Goal: Information Seeking & Learning: Understand process/instructions

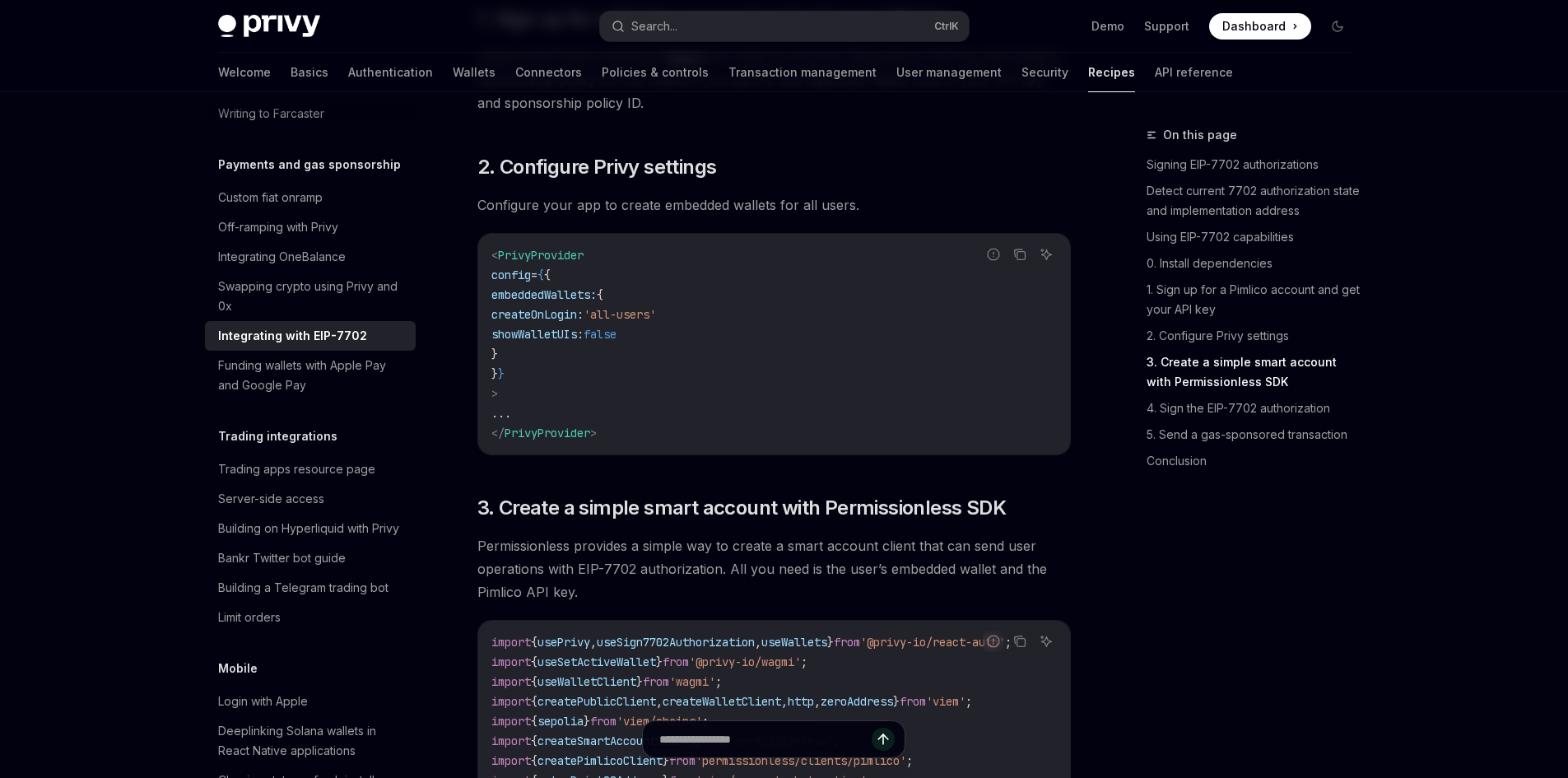
scroll to position [1766, 0]
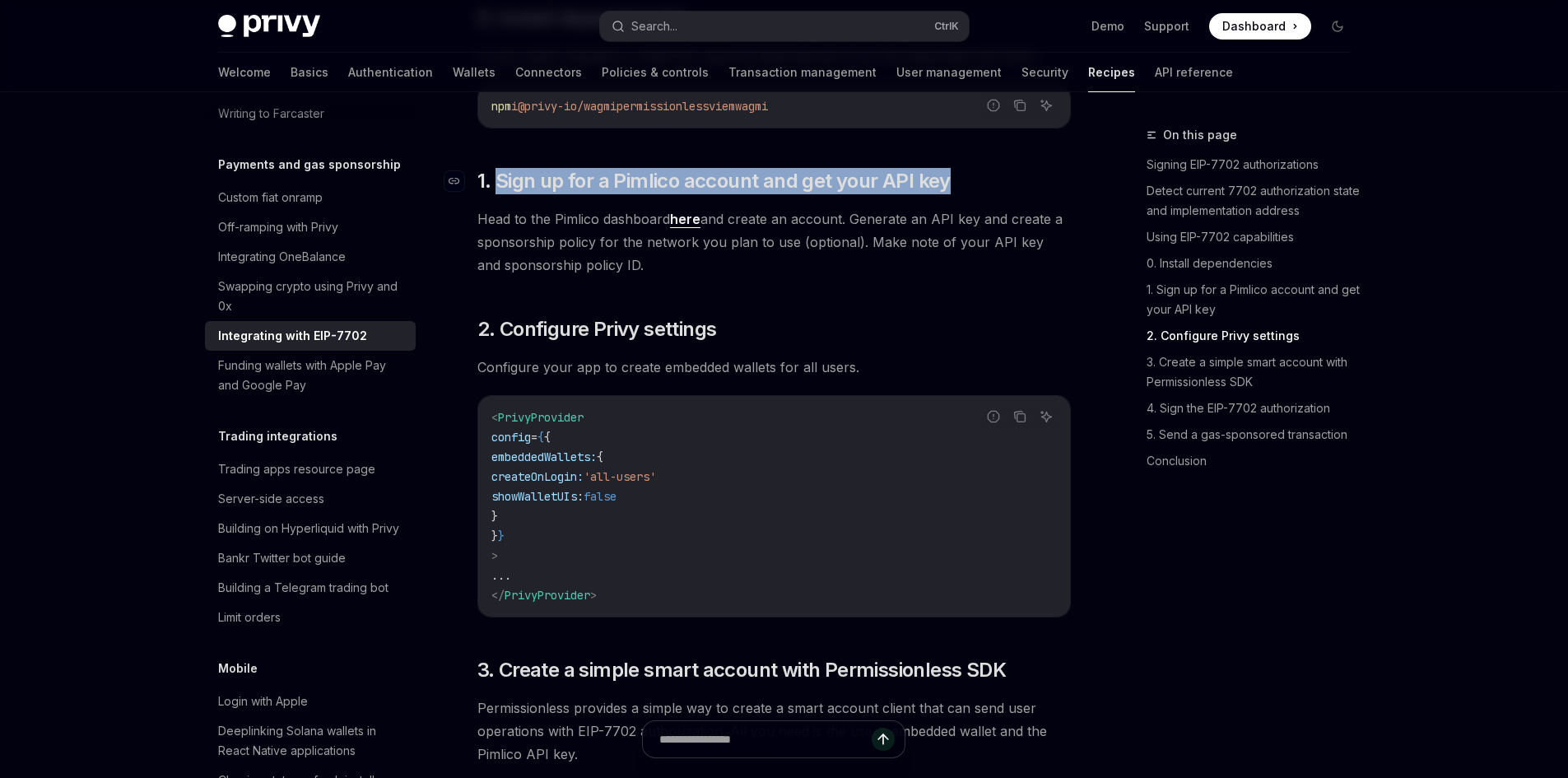
drag, startPoint x: 499, startPoint y: 208, endPoint x: 950, endPoint y: 207, distance: 451.0
click at [950, 194] on h2 "​ 1. Sign up for a Pimlico account and get your API key" at bounding box center [773, 181] width 593 height 26
drag, startPoint x: 950, startPoint y: 207, endPoint x: 960, endPoint y: 206, distance: 10.0
click at [951, 194] on h2 "​ 1. Sign up for a Pimlico account and get your API key" at bounding box center [773, 181] width 593 height 26
click at [986, 194] on h2 "​ 1. Sign up for a Pimlico account and get your API key" at bounding box center [773, 181] width 593 height 26
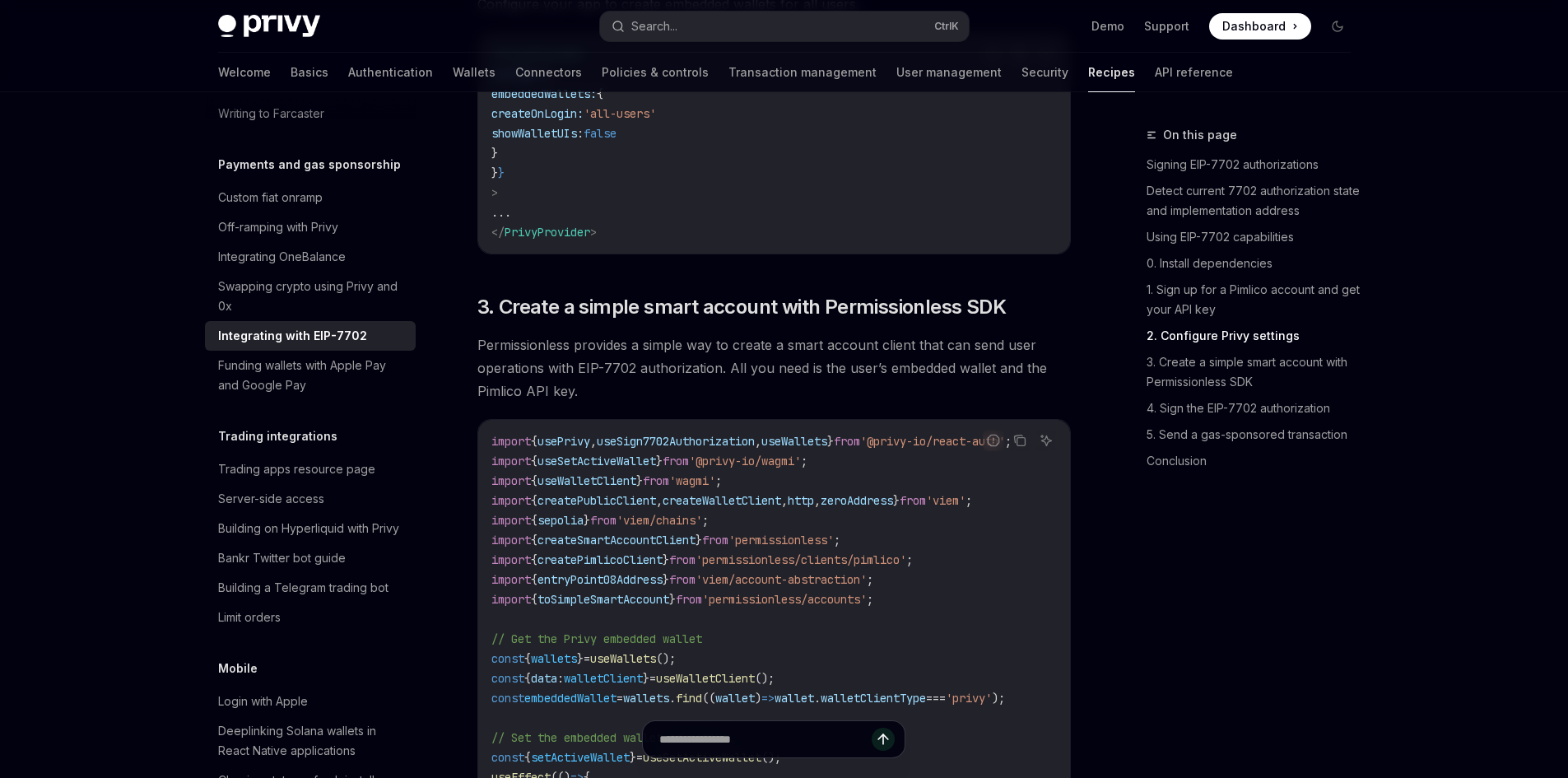
scroll to position [2179, 0]
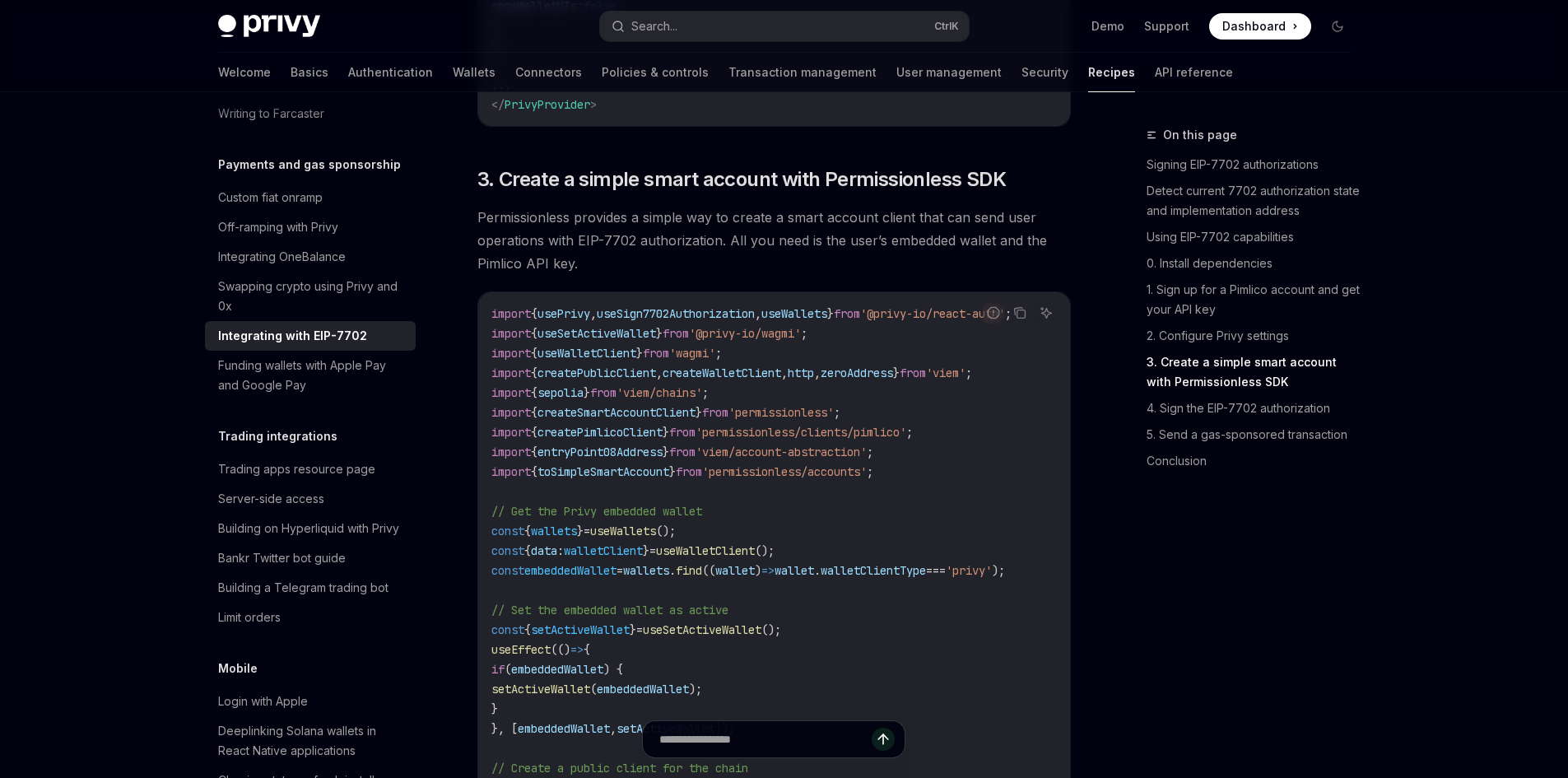
scroll to position [2261, 0]
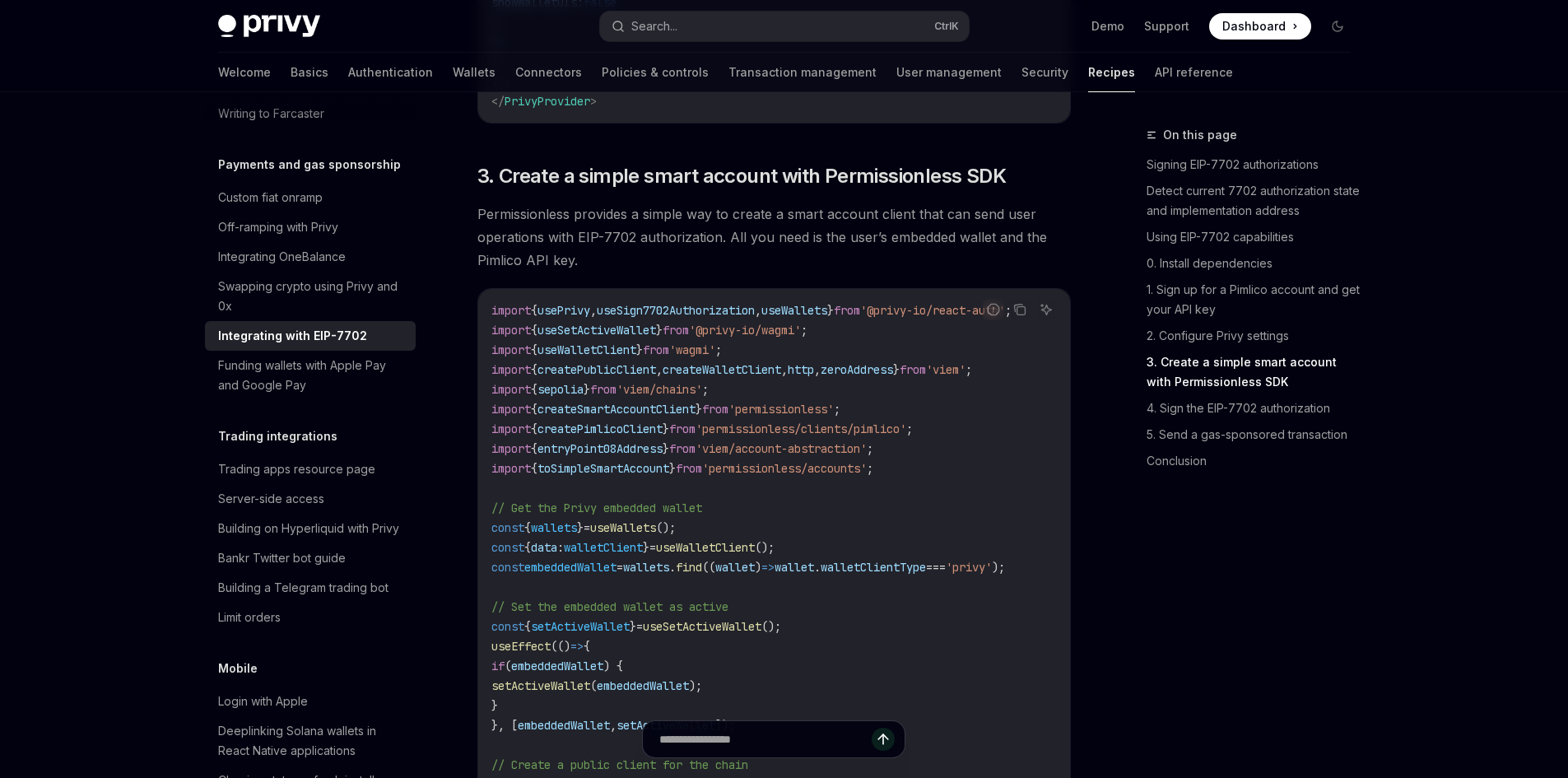
drag, startPoint x: 868, startPoint y: 483, endPoint x: 927, endPoint y: 475, distance: 59.5
click at [867, 456] on span "'viem/account-abstraction'" at bounding box center [781, 448] width 171 height 15
drag, startPoint x: 934, startPoint y: 333, endPoint x: 588, endPoint y: 335, distance: 346.0
click at [588, 318] on span "import { usePrivy , useSign7702Authorization , useWallets } from '@privy-io/rea…" at bounding box center [752, 310] width 520 height 15
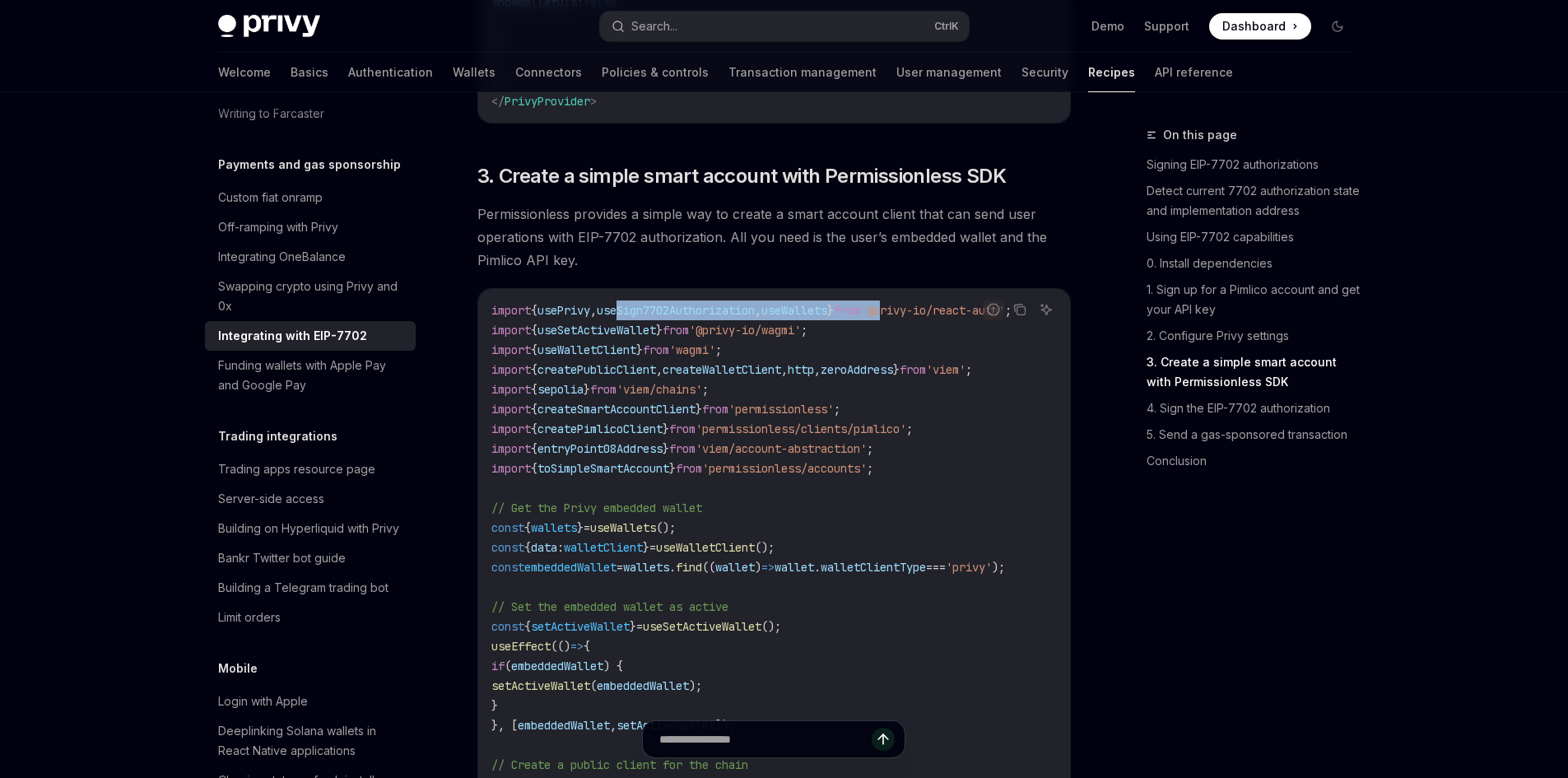
click at [605, 318] on span "useSign7702Authorization" at bounding box center [676, 310] width 158 height 15
drag, startPoint x: 605, startPoint y: 336, endPoint x: 614, endPoint y: 332, distance: 9.8
click at [608, 318] on span "useSign7702Authorization" at bounding box center [676, 310] width 158 height 15
